Goal: Task Accomplishment & Management: Use online tool/utility

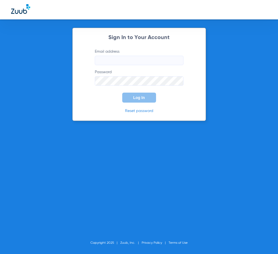
type input "[EMAIL_ADDRESS][DOMAIN_NAME]"
click at [145, 98] on button "Log In" at bounding box center [139, 98] width 34 height 10
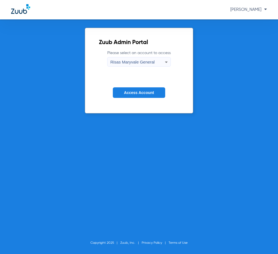
click at [150, 89] on button "Access Account" at bounding box center [139, 92] width 52 height 11
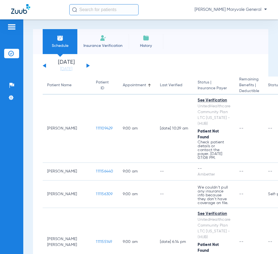
click at [88, 12] on input "text" at bounding box center [103, 9] width 69 height 11
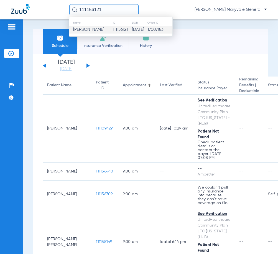
type input "111156121"
click at [97, 33] on td "[PERSON_NAME]" at bounding box center [91, 30] width 44 height 8
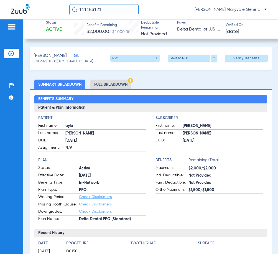
click at [130, 83] on img at bounding box center [130, 80] width 5 height 5
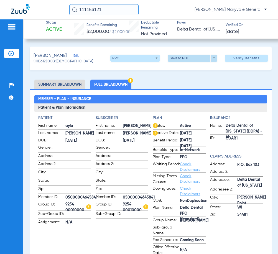
click at [192, 59] on span at bounding box center [192, 58] width 13 height 13
click at [193, 66] on button "insert_drive_file Save to PDF" at bounding box center [185, 69] width 42 height 11
